Goal: Find specific page/section: Find specific page/section

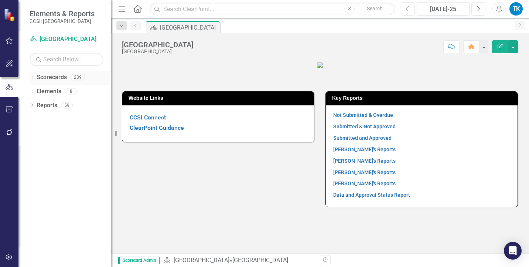
click at [33, 77] on icon "Dropdown" at bounding box center [32, 78] width 5 height 4
click at [44, 91] on link "[GEOGRAPHIC_DATA]" at bounding box center [76, 91] width 70 height 8
click at [36, 91] on icon "Dropdown" at bounding box center [36, 91] width 6 height 4
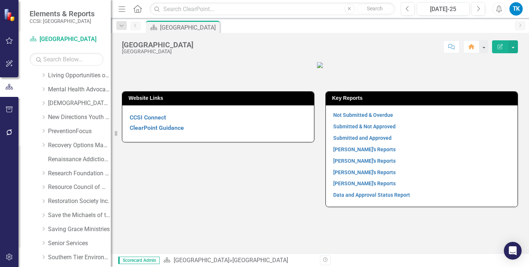
scroll to position [332, 0]
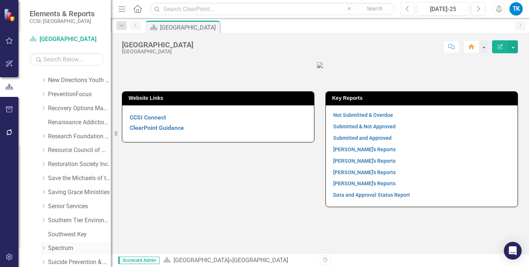
click at [49, 248] on link "Spectrum" at bounding box center [79, 248] width 63 height 8
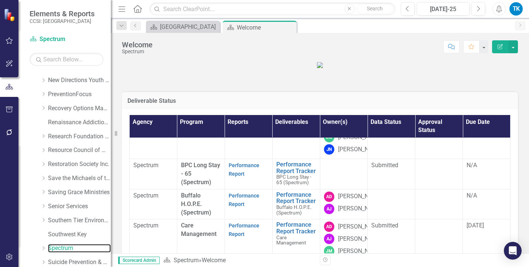
scroll to position [111, 0]
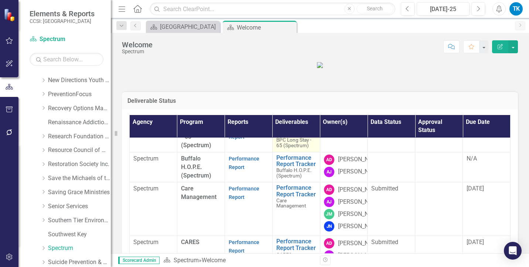
click at [284, 137] on link "Performance Report Tracker" at bounding box center [296, 130] width 40 height 13
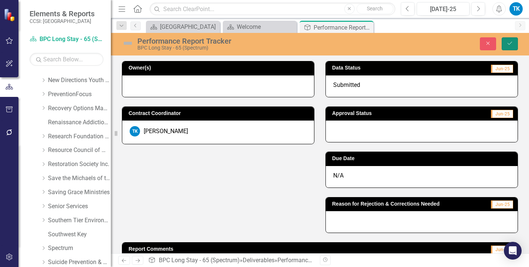
click at [510, 46] on icon "Save" at bounding box center [509, 43] width 7 height 5
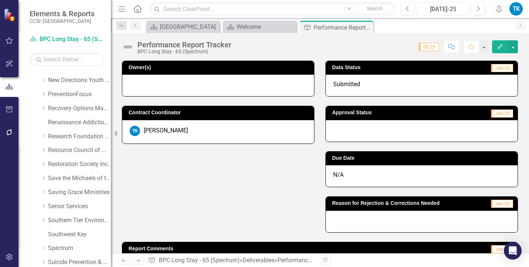
click at [444, 7] on div "[DATE]-25" at bounding box center [443, 9] width 48 height 9
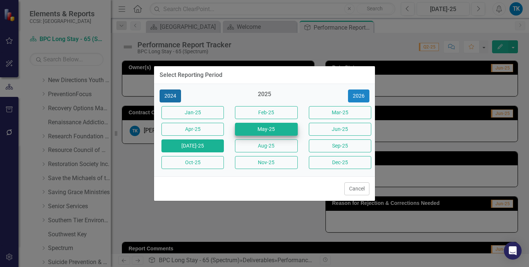
click at [166, 98] on button "2024" at bounding box center [170, 95] width 21 height 13
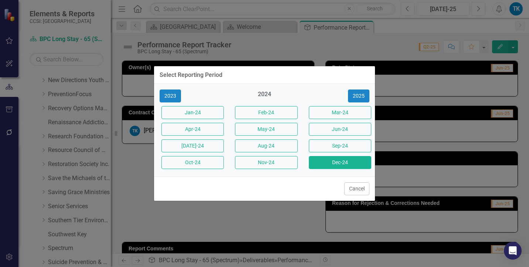
click at [350, 163] on button "Dec-24" at bounding box center [340, 162] width 62 height 13
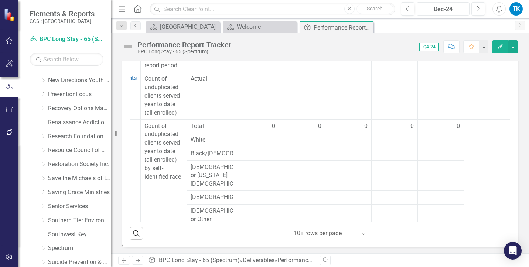
scroll to position [148, 93]
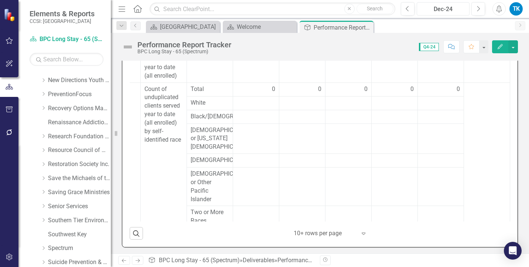
click at [449, 8] on div "Dec-24" at bounding box center [443, 9] width 48 height 9
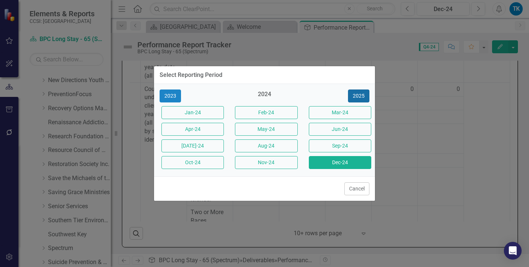
click at [362, 95] on button "2025" at bounding box center [358, 95] width 21 height 13
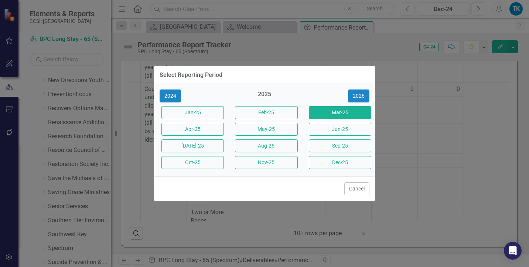
click at [326, 117] on button "Mar-25" at bounding box center [340, 112] width 62 height 13
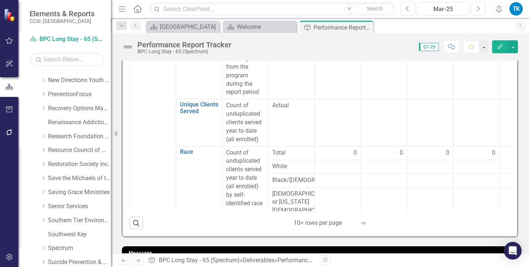
scroll to position [258, 0]
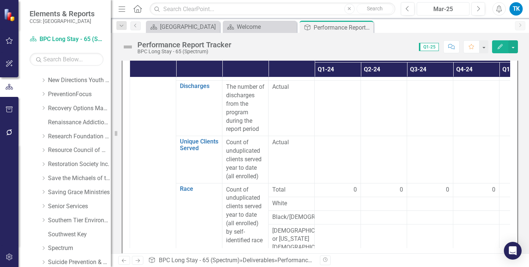
click at [444, 8] on div "Mar-25" at bounding box center [443, 9] width 48 height 9
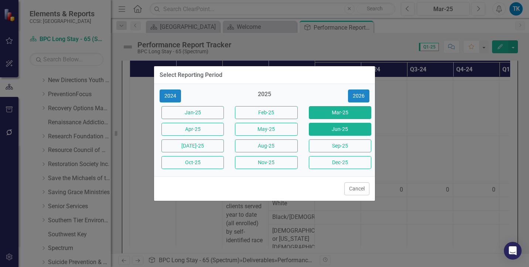
click at [351, 130] on button "Jun-25" at bounding box center [340, 129] width 62 height 13
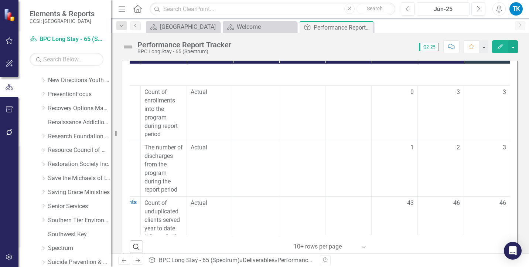
scroll to position [235, 0]
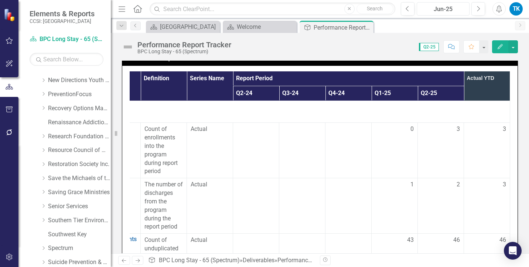
click at [444, 7] on div "Jun-25" at bounding box center [443, 9] width 48 height 9
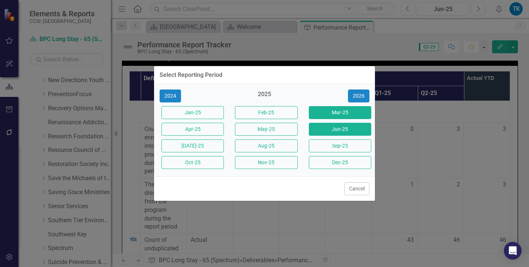
click at [347, 111] on button "Mar-25" at bounding box center [340, 112] width 62 height 13
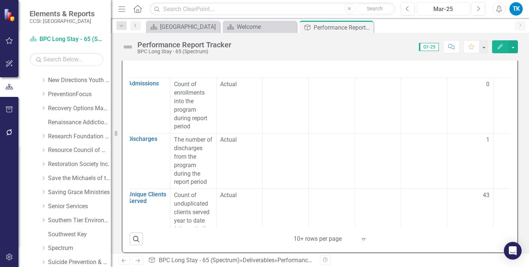
scroll to position [0, 93]
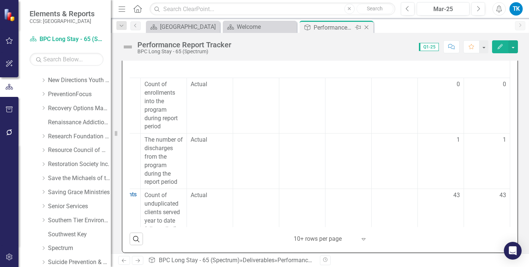
click at [368, 27] on icon "Close" at bounding box center [366, 27] width 7 height 6
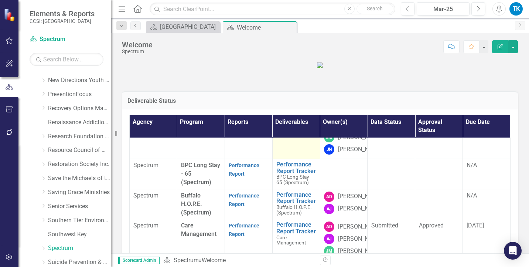
scroll to position [111, 0]
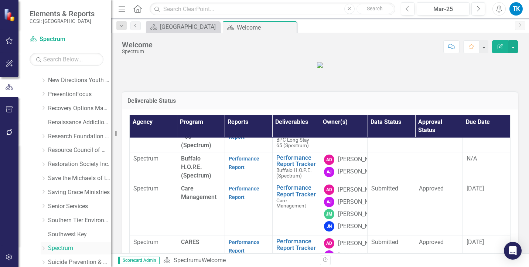
click at [52, 247] on link "Spectrum" at bounding box center [79, 248] width 63 height 8
click at [65, 247] on link "Spectrum" at bounding box center [79, 248] width 63 height 8
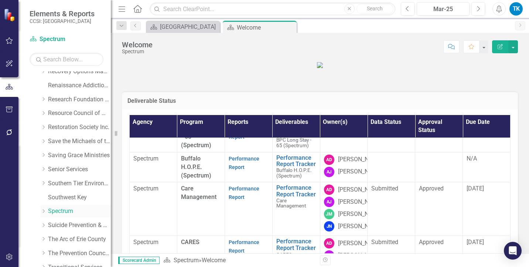
click at [59, 211] on link "Spectrum" at bounding box center [79, 211] width 63 height 8
click at [201, 27] on div "[GEOGRAPHIC_DATA]" at bounding box center [184, 26] width 49 height 9
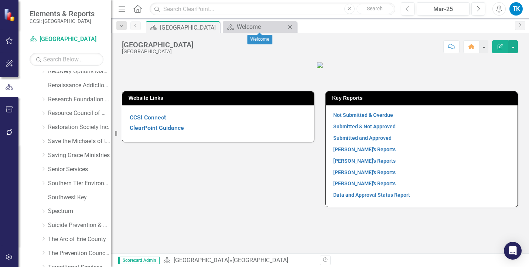
click at [290, 25] on icon "Close" at bounding box center [289, 27] width 7 height 6
click at [54, 212] on link "Spectrum" at bounding box center [79, 211] width 63 height 8
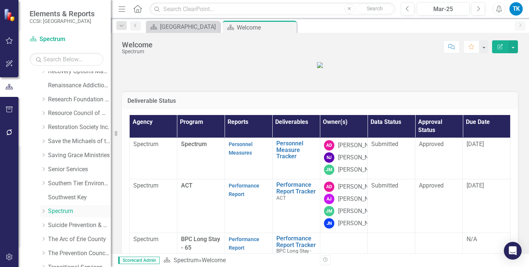
click at [45, 210] on icon "Dropdown" at bounding box center [44, 211] width 6 height 4
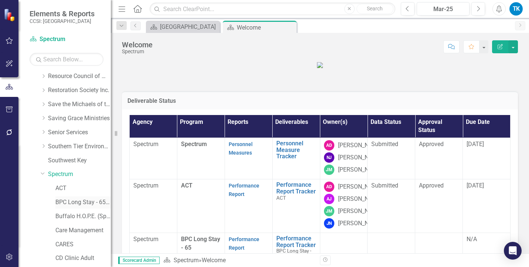
click at [79, 202] on link "BPC Long Stay - 65 (Spectrum)" at bounding box center [82, 202] width 55 height 8
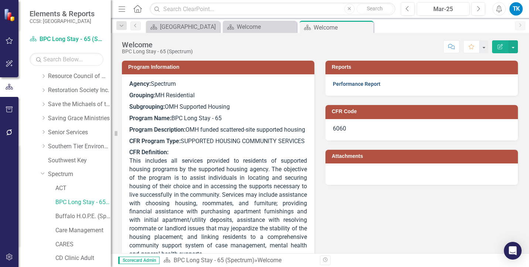
click at [347, 84] on link "Performance Report" at bounding box center [357, 84] width 48 height 6
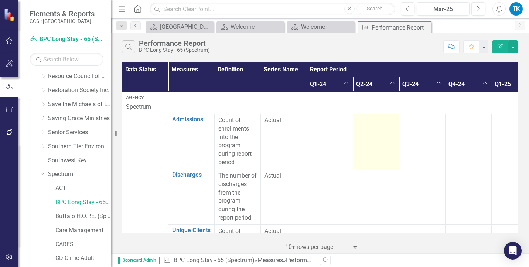
drag, startPoint x: 347, startPoint y: 84, endPoint x: 392, endPoint y: 147, distance: 77.4
click at [389, 153] on td at bounding box center [376, 140] width 46 height 55
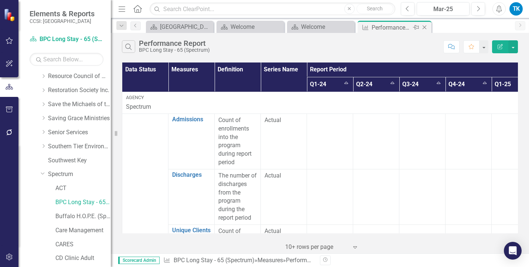
click at [424, 28] on icon "Close" at bounding box center [424, 27] width 7 height 6
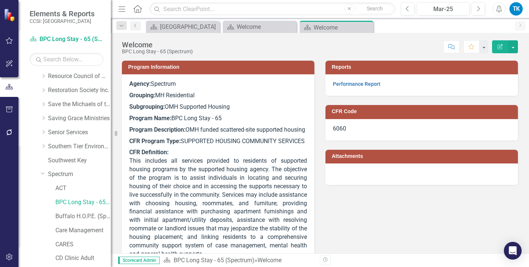
click at [423, 27] on div "Scorecard Erie County Close Scorecard Welcome Close Scorecard Welcome Pin Close" at bounding box center [327, 27] width 367 height 12
click at [366, 26] on icon "Close" at bounding box center [366, 27] width 7 height 6
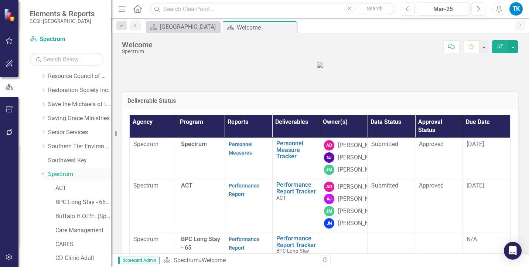
click at [61, 175] on link "Spectrum" at bounding box center [79, 174] width 63 height 8
click at [64, 175] on link "Spectrum" at bounding box center [79, 174] width 63 height 8
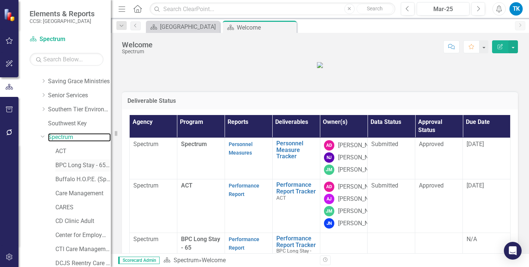
scroll to position [480, 0]
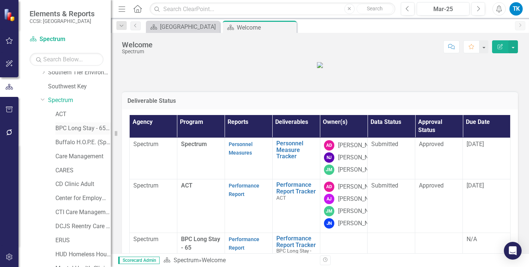
click at [82, 128] on link "BPC Long Stay - 65 (Spectrum)" at bounding box center [82, 128] width 55 height 8
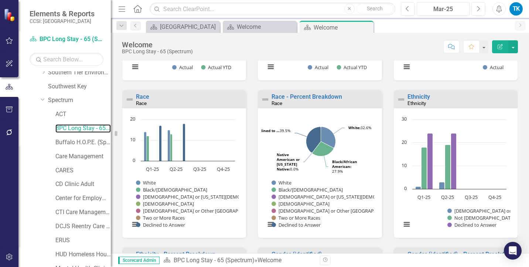
scroll to position [443, 0]
